Goal: Task Accomplishment & Management: Complete application form

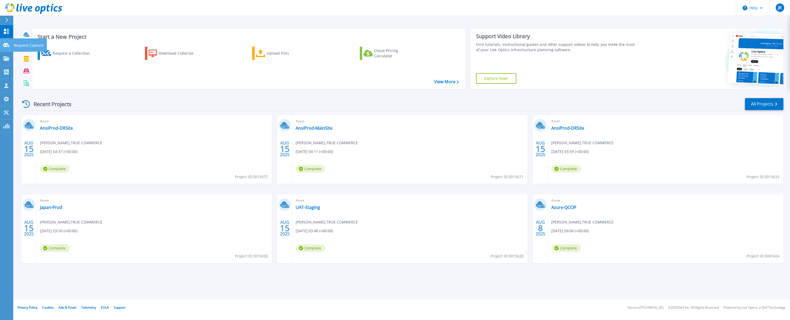
click at [6, 45] on icon at bounding box center [6, 45] width 6 height 4
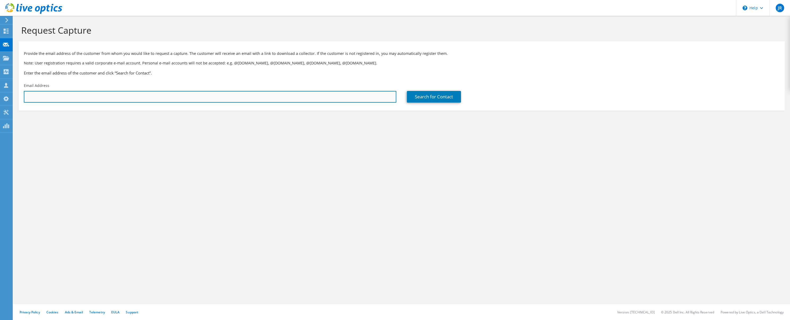
click at [61, 95] on input "text" at bounding box center [210, 97] width 373 height 12
paste input "Rferden@eaglematerials.com"
type input "Rferden@eaglematerials.com"
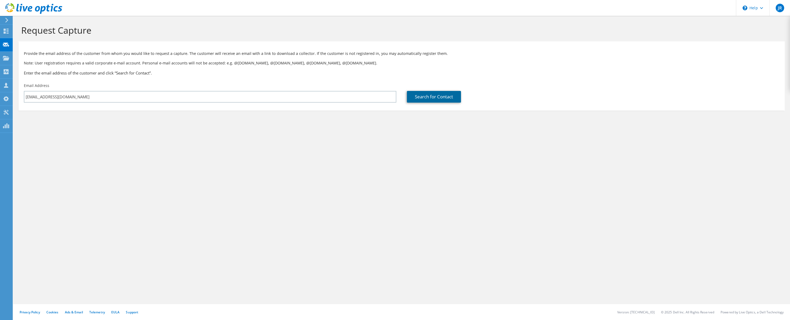
click at [428, 92] on link "Search for Contact" at bounding box center [434, 97] width 54 height 12
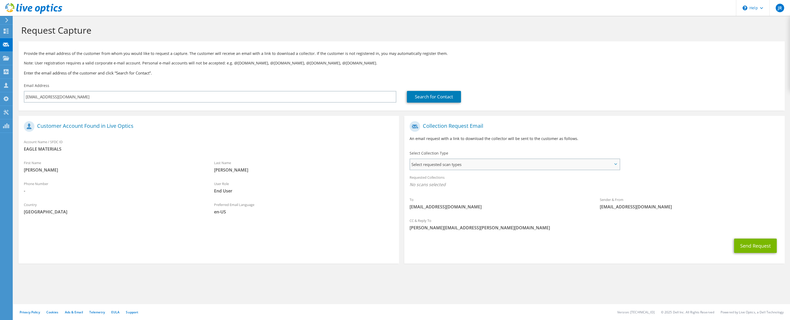
click at [514, 167] on span "Select requested scan types" at bounding box center [514, 164] width 209 height 11
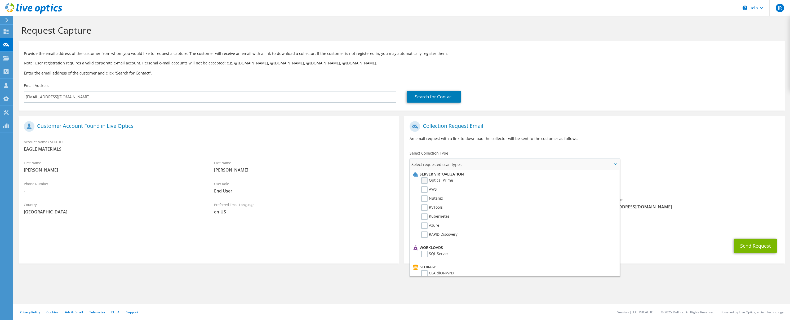
click at [423, 181] on label "Optical Prime" at bounding box center [437, 180] width 32 height 6
click at [0, 0] on input "Optical Prime" at bounding box center [0, 0] width 0 height 0
click at [746, 248] on button "Send Request" at bounding box center [755, 247] width 43 height 14
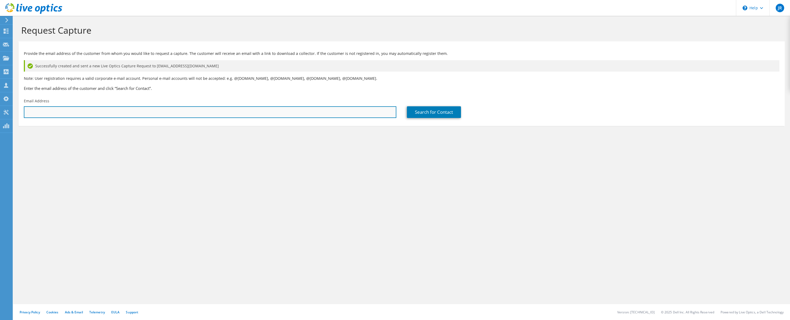
click at [37, 112] on input "text" at bounding box center [210, 112] width 373 height 12
paste input "[EMAIL_ADDRESS][DOMAIN_NAME]"
type input "[EMAIL_ADDRESS][DOMAIN_NAME]"
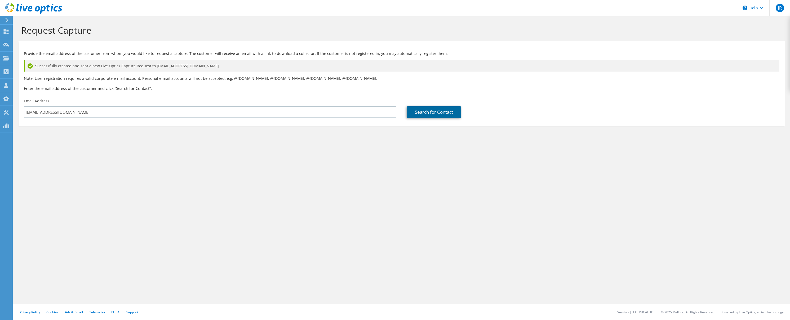
click at [415, 113] on link "Search for Contact" at bounding box center [434, 112] width 54 height 12
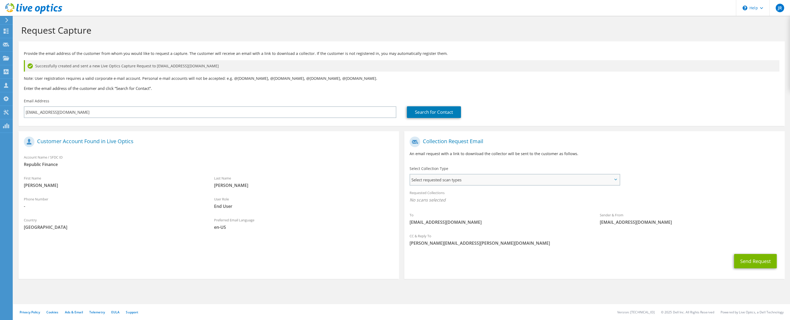
click at [480, 178] on span "Select requested scan types" at bounding box center [514, 179] width 209 height 11
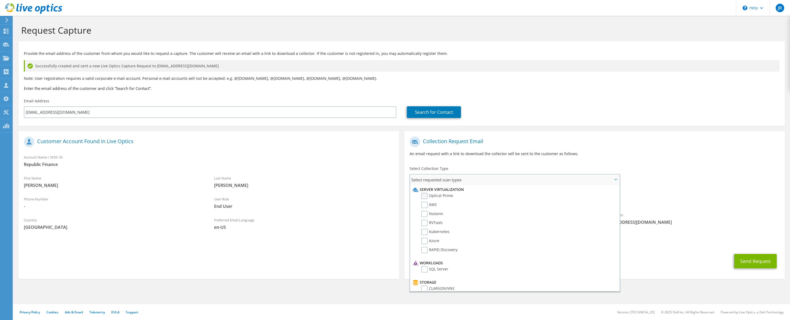
click at [424, 194] on label "Optical Prime" at bounding box center [437, 196] width 32 height 6
click at [0, 0] on input "Optical Prime" at bounding box center [0, 0] width 0 height 0
click at [671, 165] on div "To [EMAIL_ADDRESS][DOMAIN_NAME] Sender & From [EMAIL_ADDRESS][DOMAIN_NAME]" at bounding box center [594, 183] width 381 height 98
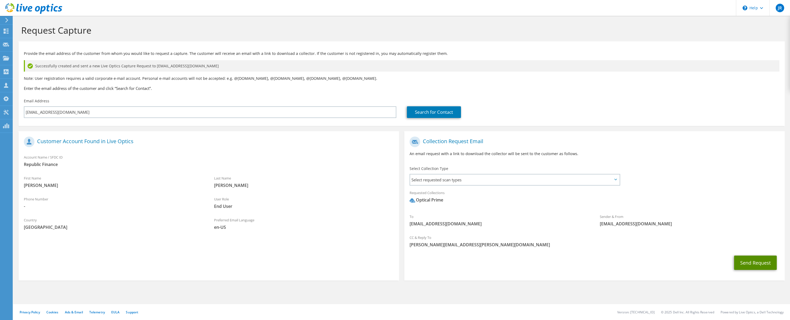
click at [746, 263] on button "Send Request" at bounding box center [755, 262] width 43 height 14
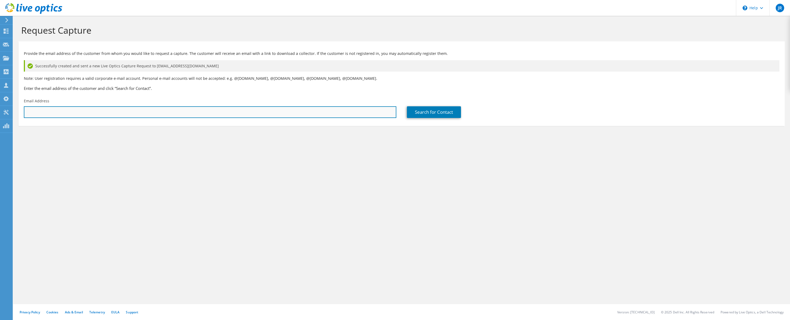
click at [278, 113] on input "text" at bounding box center [210, 112] width 373 height 12
paste input "cbaker@crowholdings.com"
type input "cbaker@crowholdings.com"
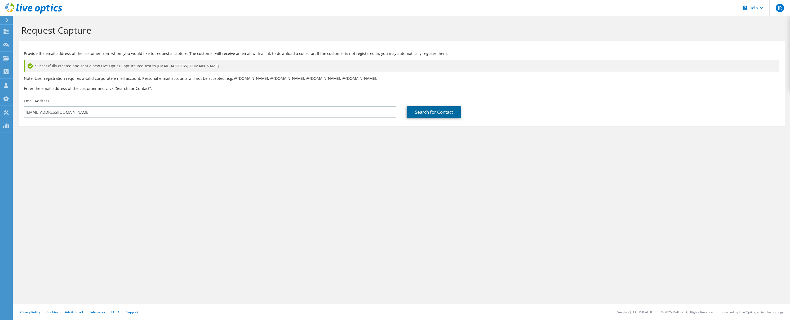
click at [426, 109] on link "Search for Contact" at bounding box center [434, 112] width 54 height 12
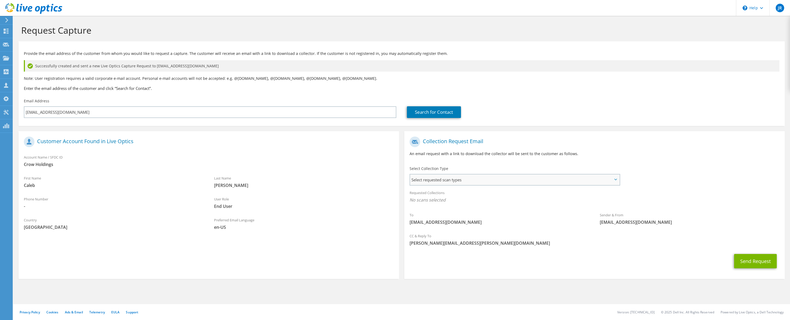
click at [480, 183] on span "Select requested scan types" at bounding box center [514, 179] width 209 height 11
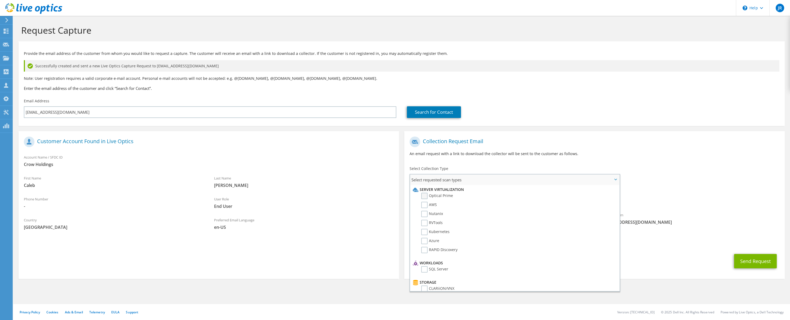
click at [425, 196] on label "Optical Prime" at bounding box center [437, 196] width 32 height 6
click at [0, 0] on input "Optical Prime" at bounding box center [0, 0] width 0 height 0
click at [746, 259] on button "Send Request" at bounding box center [755, 262] width 43 height 14
